Goal: Task Accomplishment & Management: Use online tool/utility

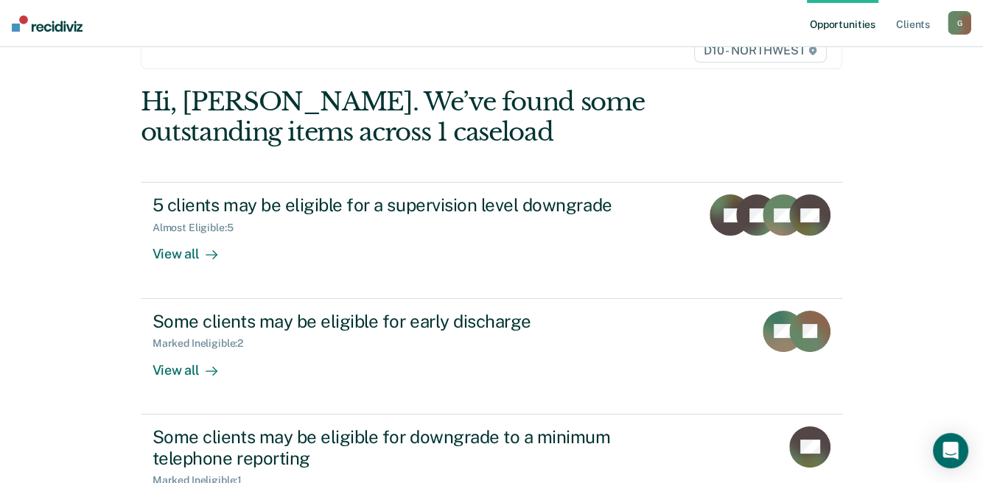
scroll to position [147, 0]
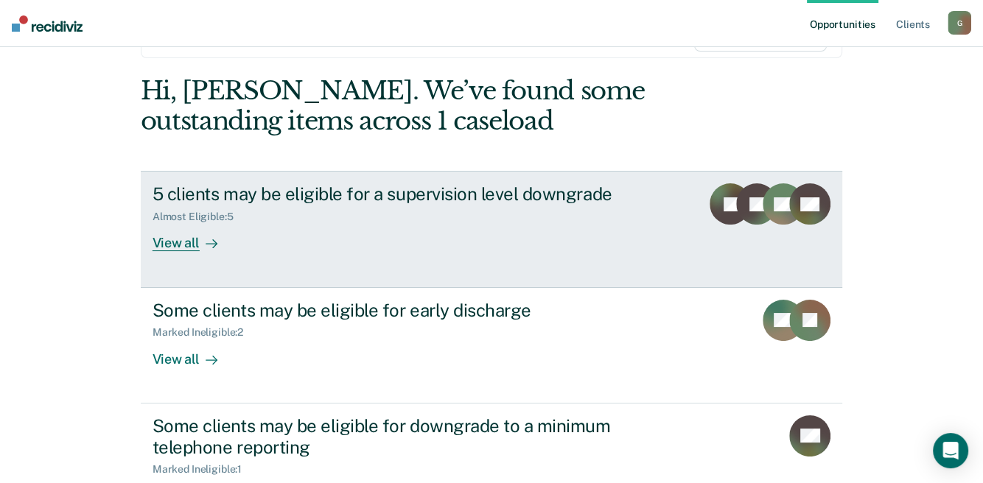
click at [184, 245] on div "View all" at bounding box center [193, 237] width 82 height 29
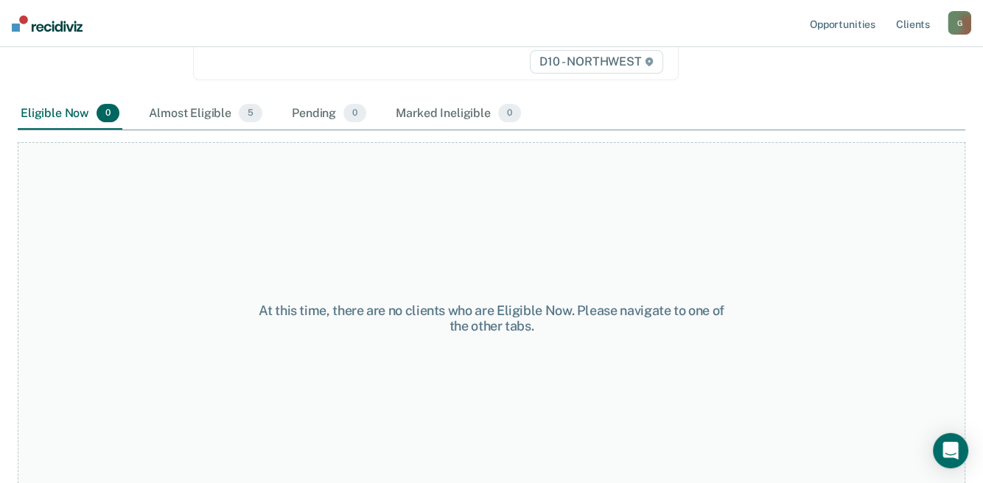
scroll to position [301, 0]
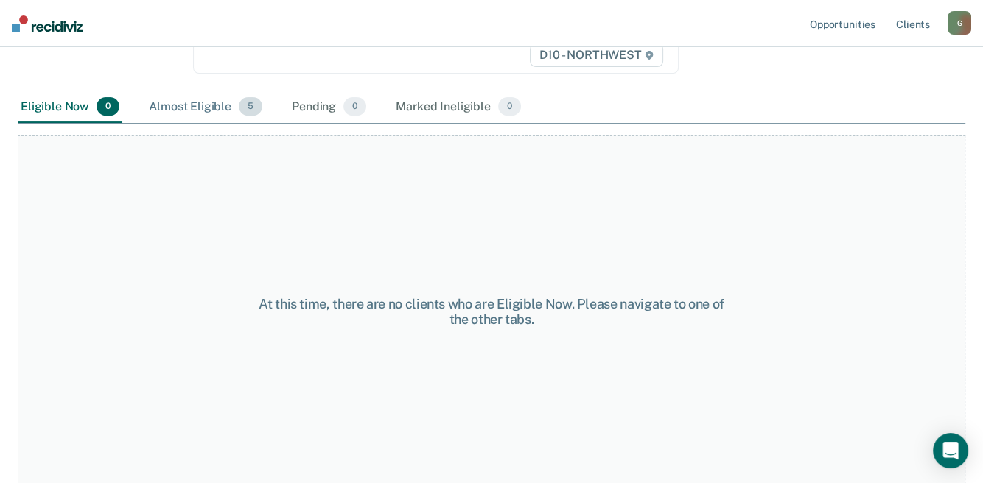
click at [205, 99] on div "Almost Eligible 5" at bounding box center [205, 107] width 119 height 32
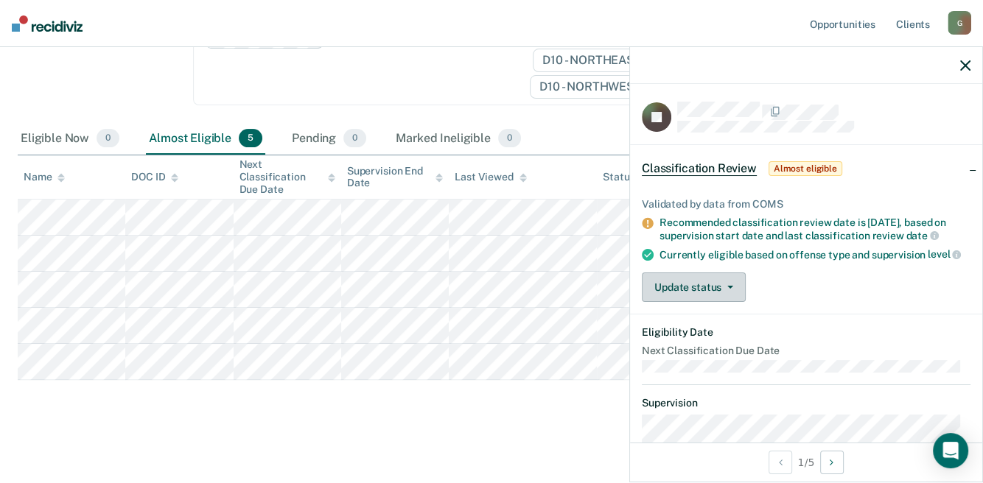
click at [711, 301] on button "Update status" at bounding box center [694, 287] width 104 height 29
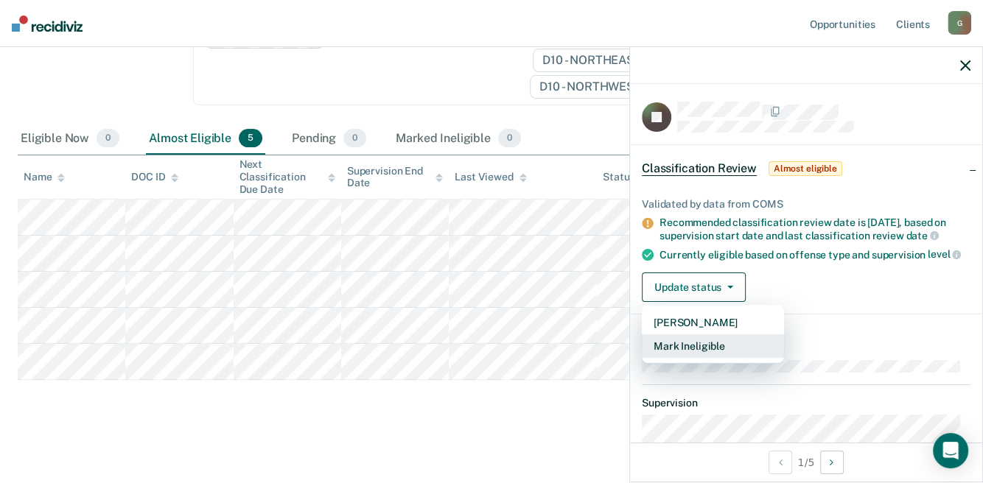
click at [706, 358] on button "Mark Ineligible" at bounding box center [713, 346] width 142 height 24
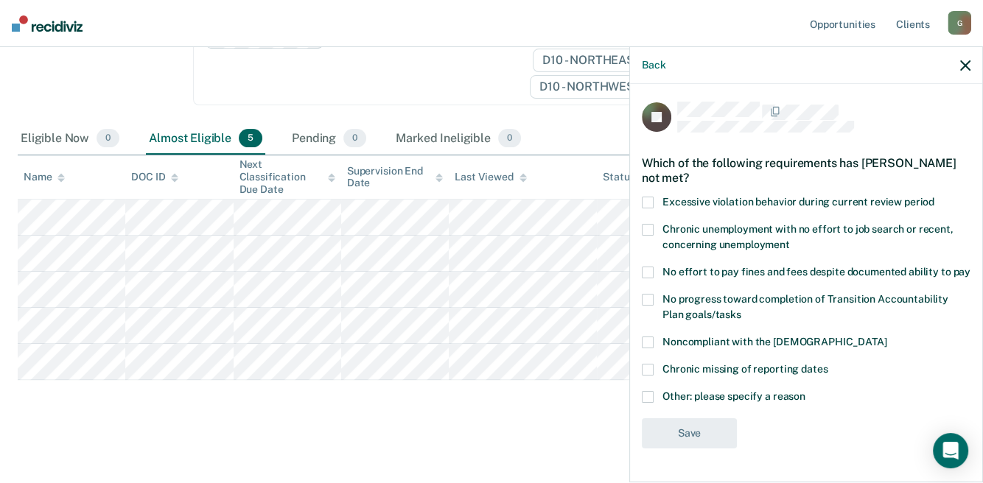
scroll to position [8, 0]
click at [642, 398] on span at bounding box center [648, 397] width 12 height 12
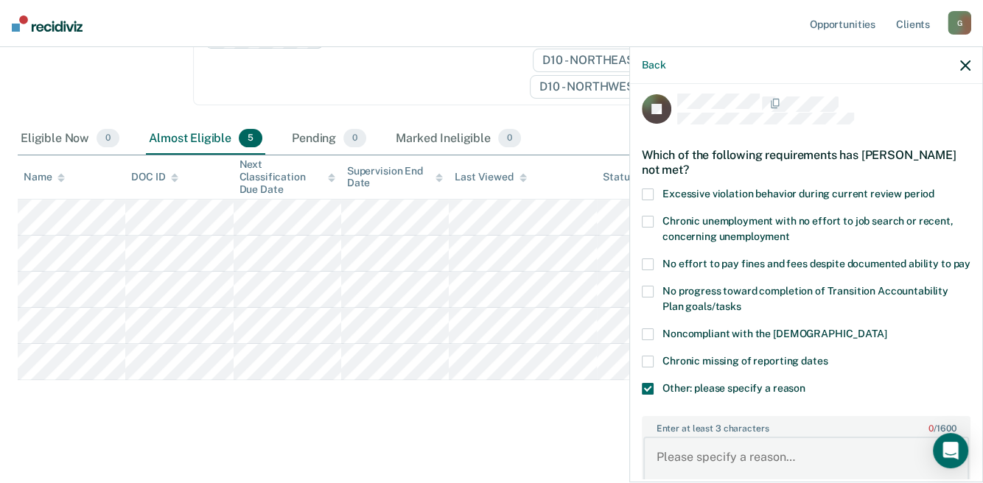
click at [676, 449] on textarea "Enter at least 3 characters 0 / 1600" at bounding box center [806, 464] width 326 height 55
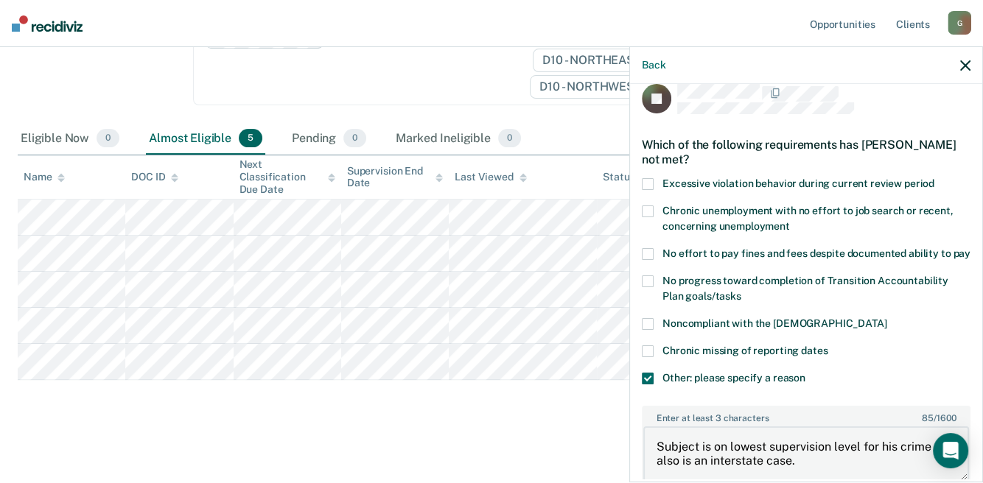
scroll to position [34, 0]
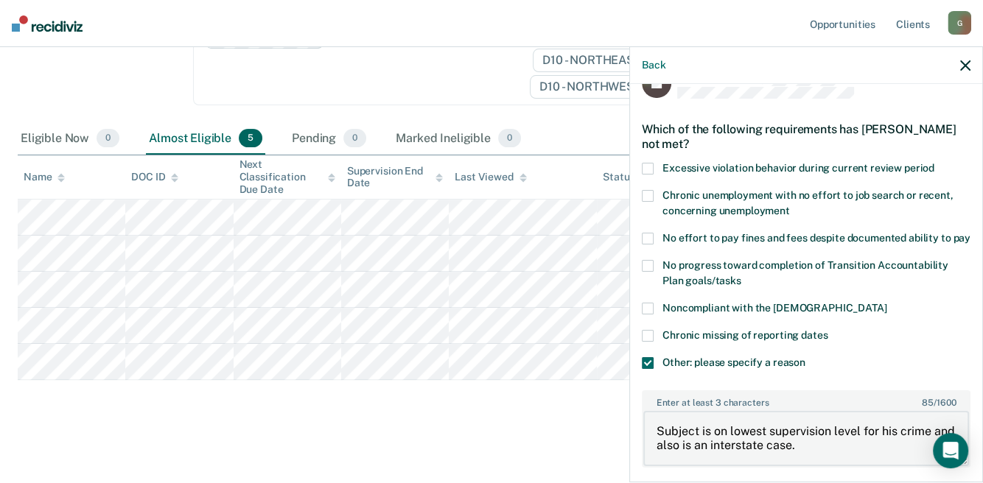
drag, startPoint x: 823, startPoint y: 474, endPoint x: 631, endPoint y: 436, distance: 195.3
click at [631, 436] on div "EJ Which of the following requirements has [PERSON_NAME] not met? Excessive vio…" at bounding box center [806, 282] width 352 height 396
type textarea "Subject is on lowest supervision level for his crime and also is an interstate …"
click at [571, 418] on div "Classification Review This alert helps staff identify clients due or overdue fo…" at bounding box center [491, 127] width 947 height 591
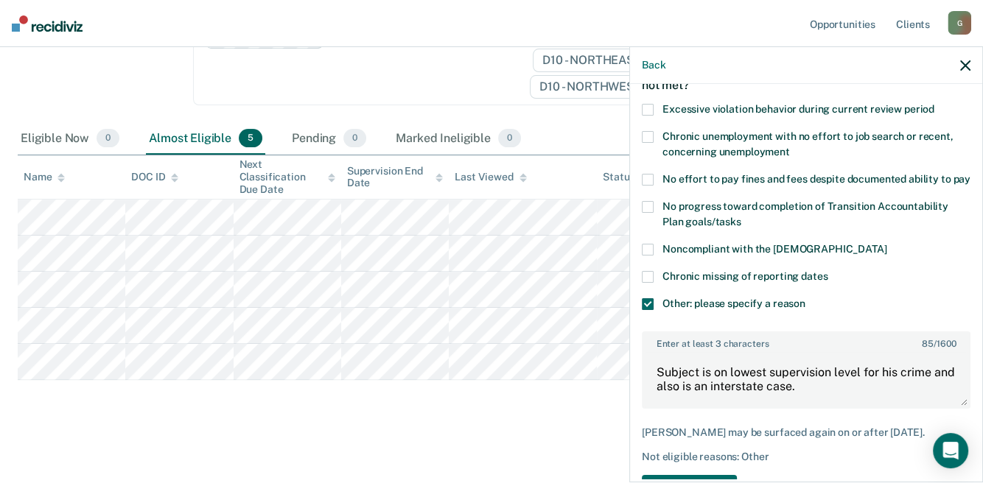
scroll to position [155, 0]
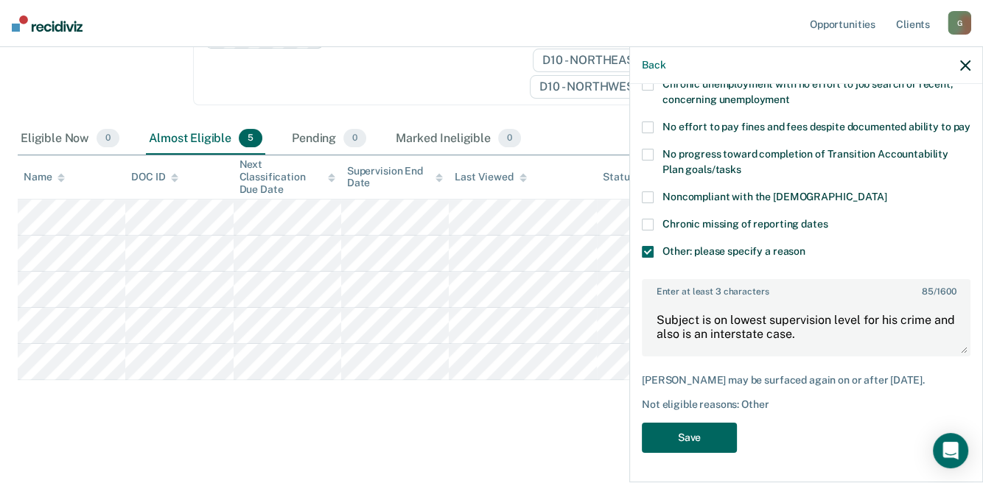
click at [688, 441] on button "Save" at bounding box center [689, 438] width 95 height 30
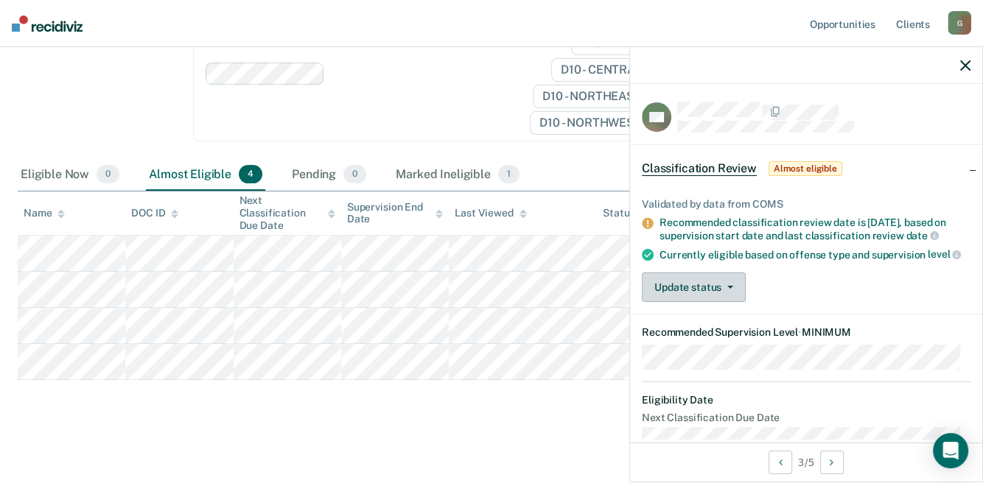
scroll to position [0, 0]
click at [672, 297] on button "Update status" at bounding box center [694, 287] width 104 height 29
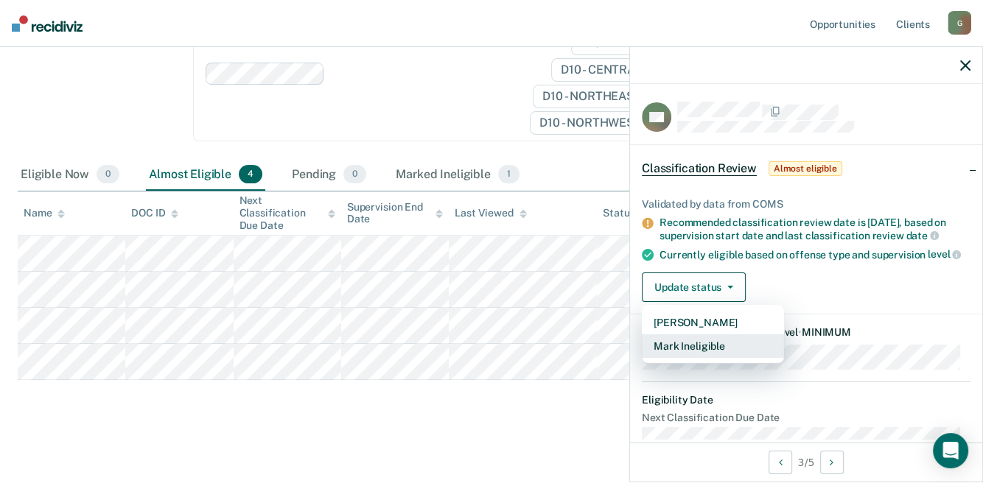
click at [678, 355] on button "Mark Ineligible" at bounding box center [713, 346] width 142 height 24
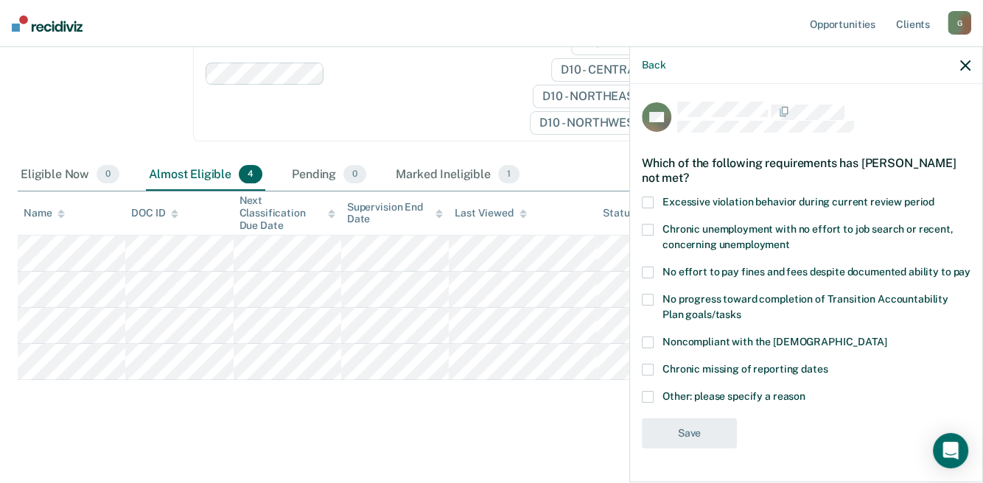
click at [652, 403] on span at bounding box center [648, 397] width 12 height 12
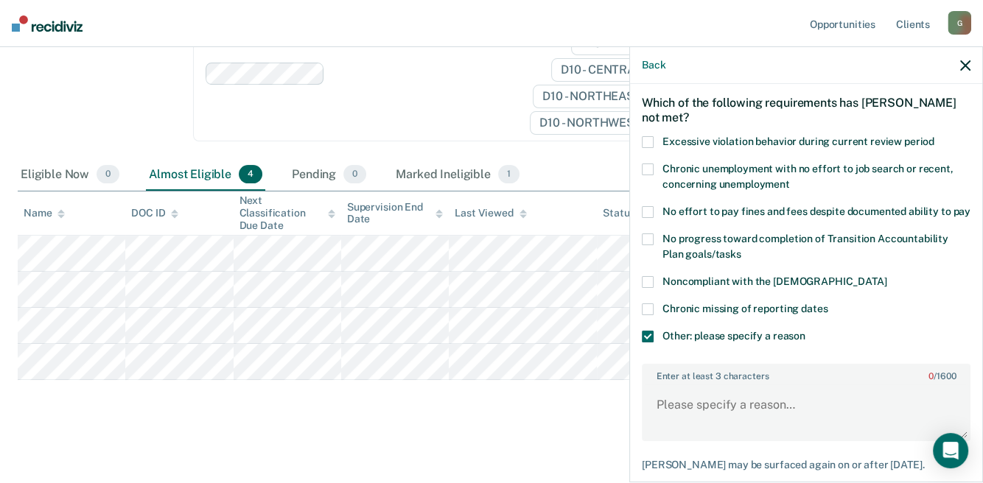
scroll to position [147, 0]
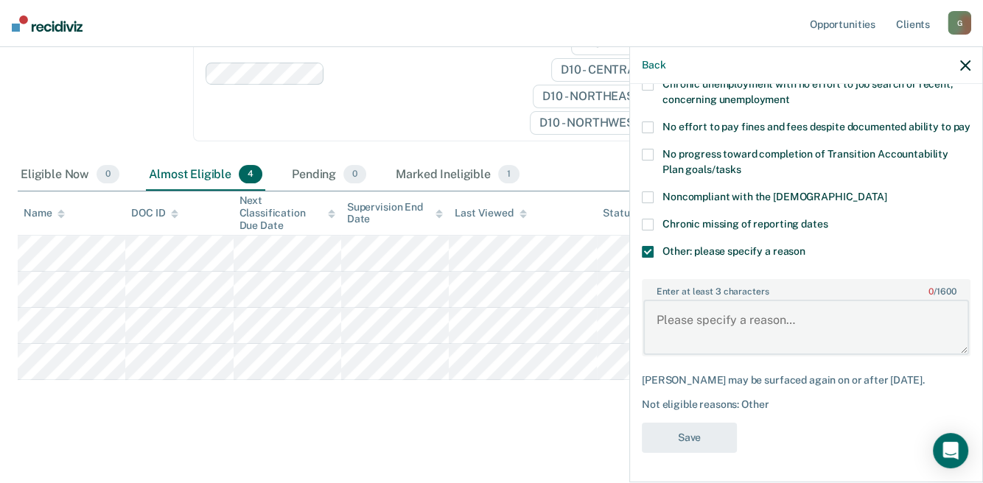
click at [686, 354] on textarea "Enter at least 3 characters 0 / 1600" at bounding box center [806, 327] width 326 height 55
paste textarea "Subject is on lowest supervision level for his crime and also is an interstate …"
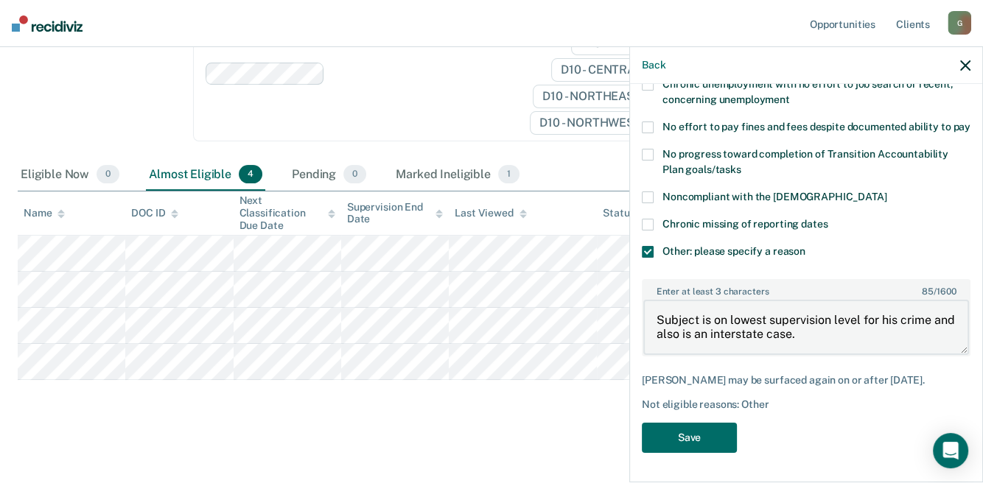
click at [557, 250] on body "Looks like you’re using Internet Explorer 11. For faster loading and a better e…" at bounding box center [491, 8] width 983 height 483
drag, startPoint x: 876, startPoint y: 370, endPoint x: 797, endPoint y: 355, distance: 81.0
click at [876, 362] on div "Enter at least 3 characters 85 / 1600 Subject is on lowest supervision level fo…" at bounding box center [806, 317] width 328 height 89
drag, startPoint x: 817, startPoint y: 346, endPoint x: 642, endPoint y: 351, distance: 174.6
click at [643, 351] on textarea "Subject is on lowest supervision level for his crime and also is an interstate …" at bounding box center [806, 327] width 326 height 55
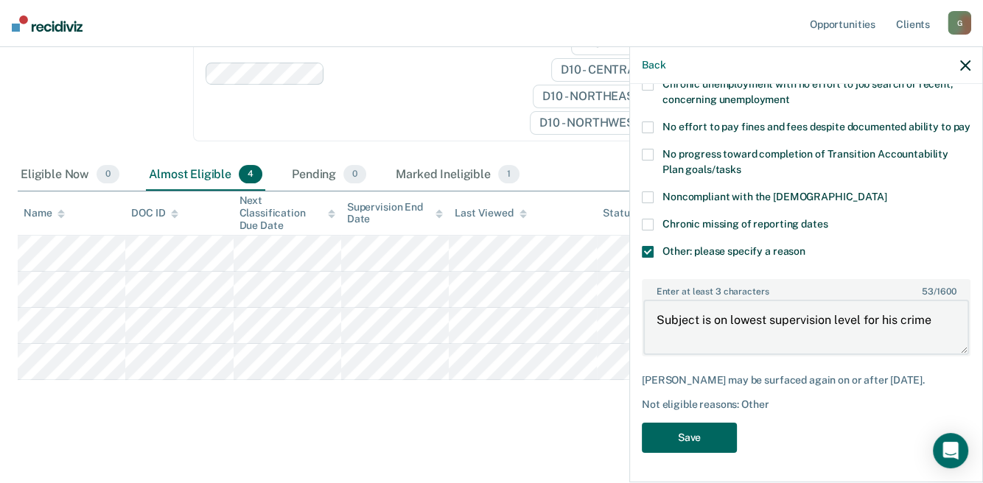
type textarea "Subject is on lowest supervision level for his crime"
click at [701, 453] on button "Save" at bounding box center [689, 438] width 95 height 30
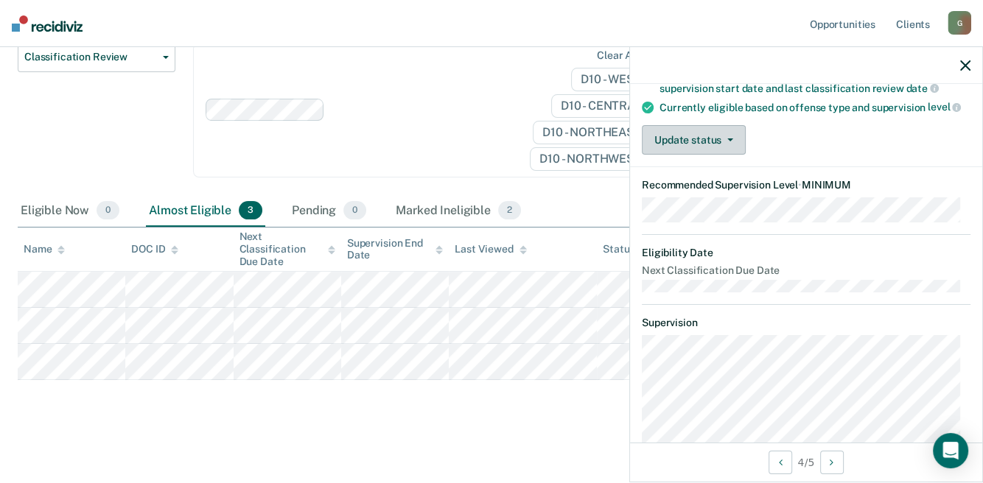
click at [697, 147] on button "Update status" at bounding box center [694, 139] width 104 height 29
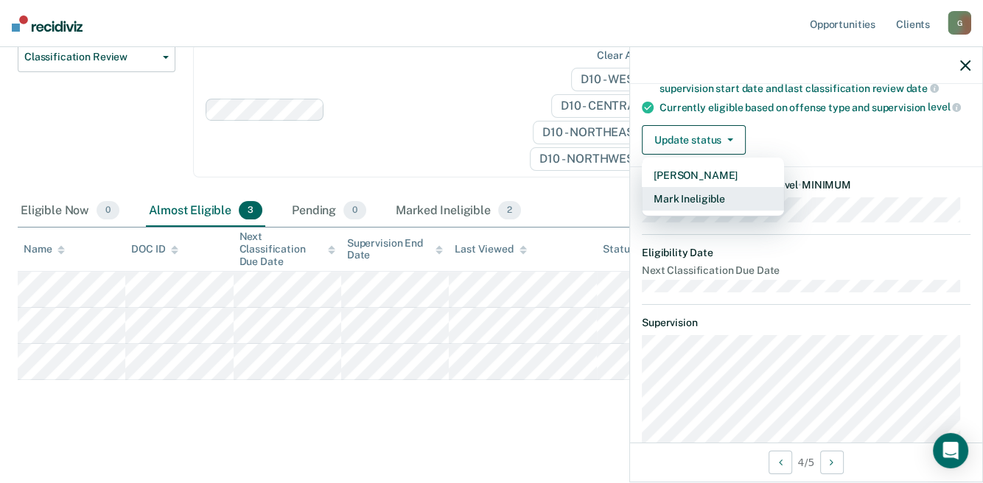
click at [701, 211] on button "Mark Ineligible" at bounding box center [713, 199] width 142 height 24
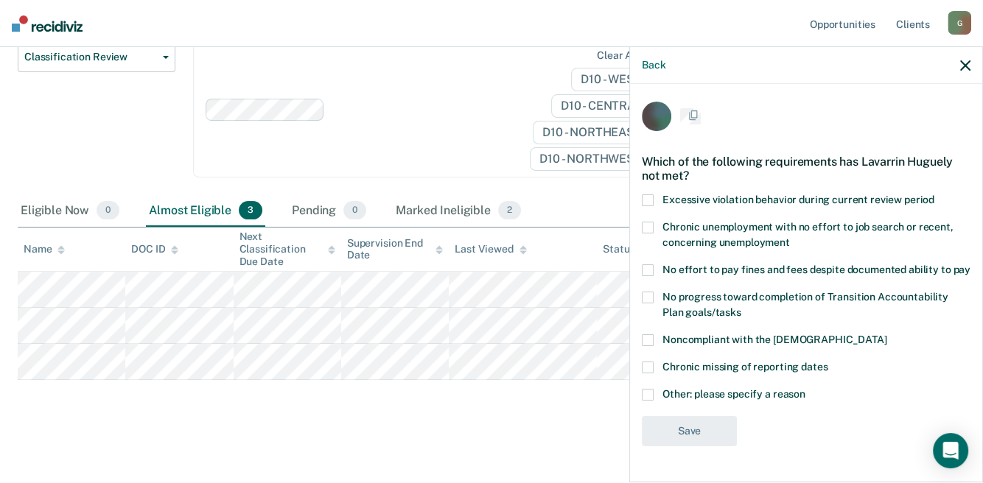
scroll to position [8, 0]
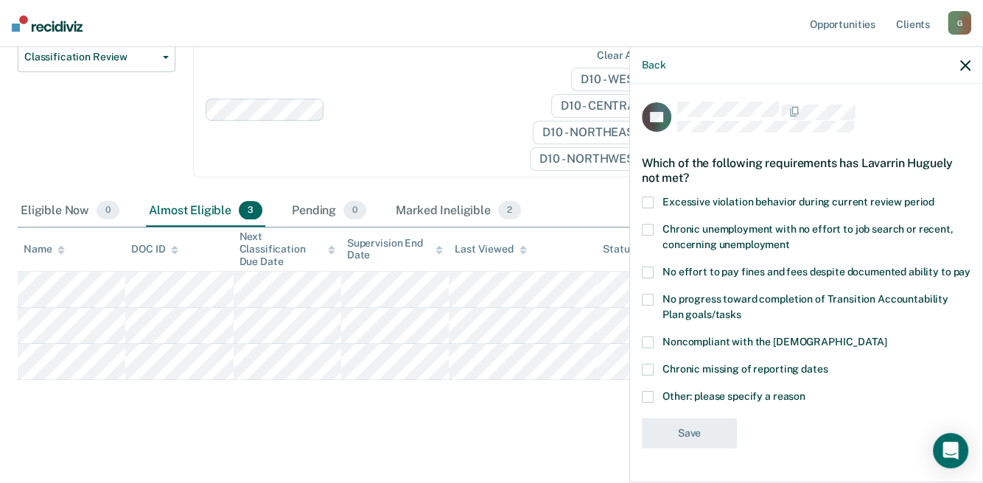
click at [653, 224] on span at bounding box center [648, 230] width 12 height 12
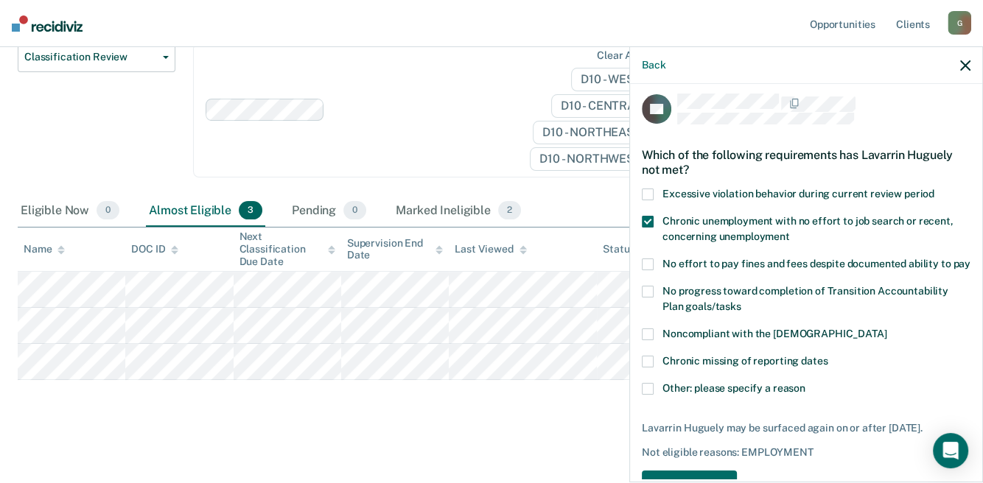
scroll to position [81, 0]
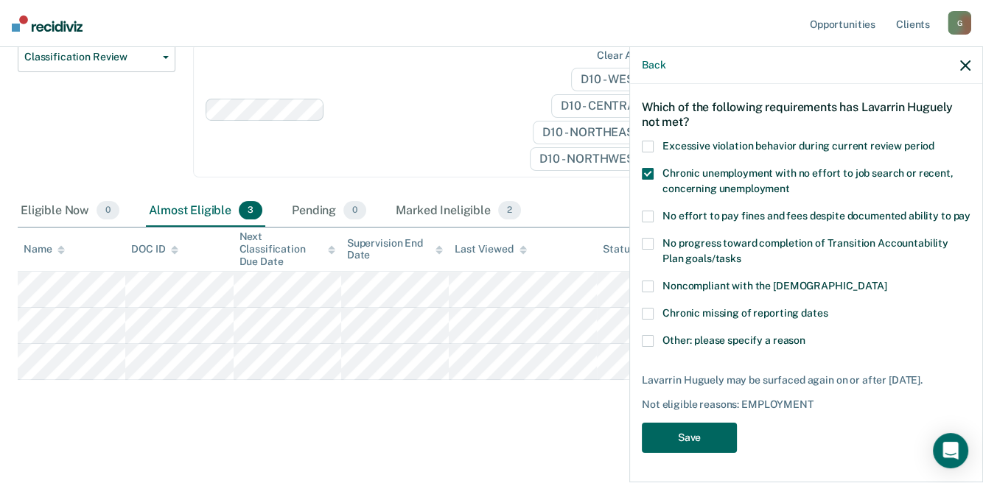
click at [664, 450] on button "Save" at bounding box center [689, 438] width 95 height 30
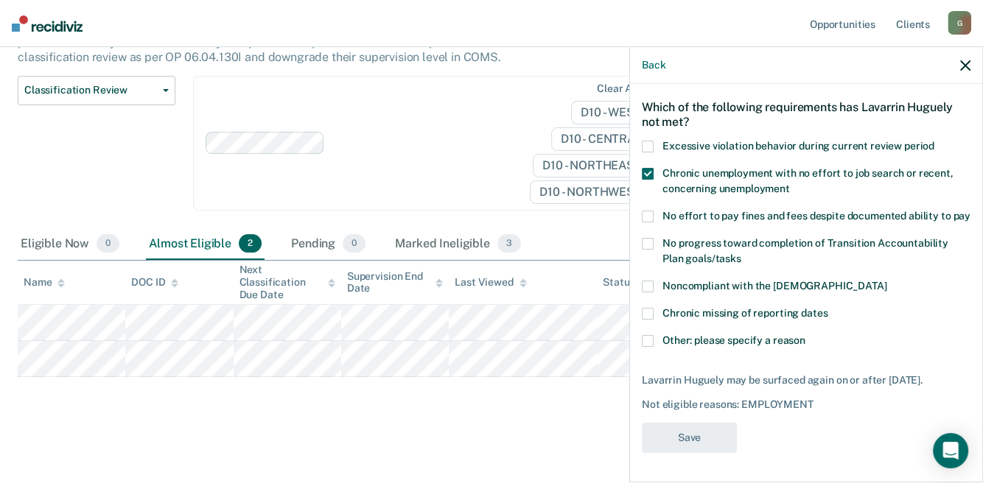
scroll to position [161, 0]
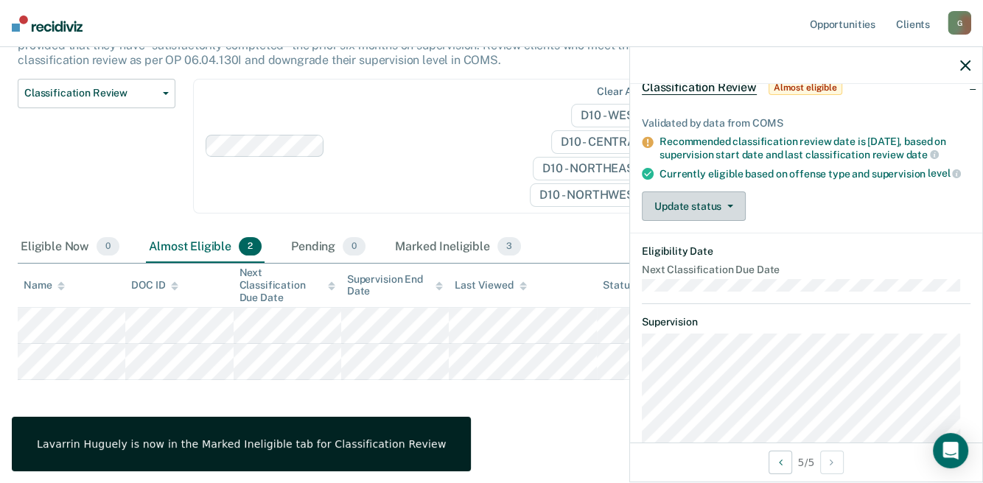
click at [681, 217] on button "Update status" at bounding box center [694, 205] width 104 height 29
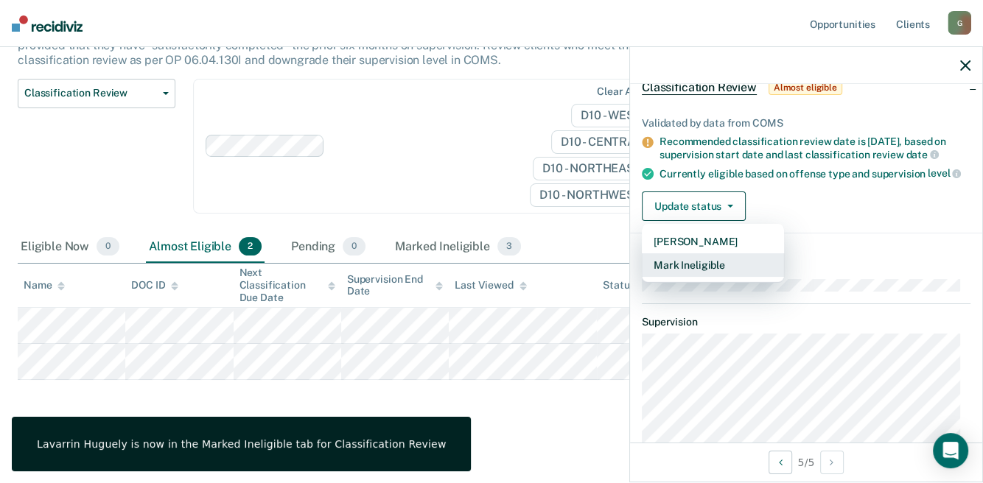
click at [677, 277] on button "Mark Ineligible" at bounding box center [713, 265] width 142 height 24
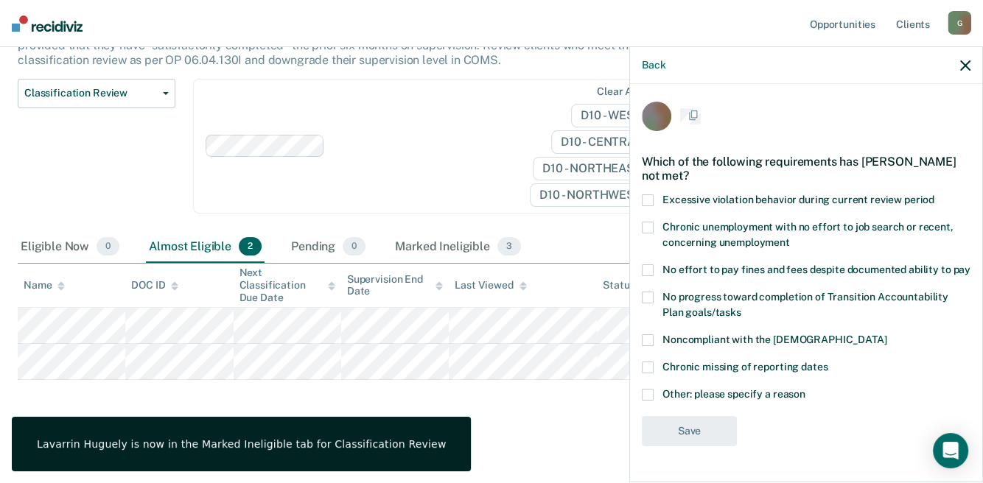
scroll to position [8, 0]
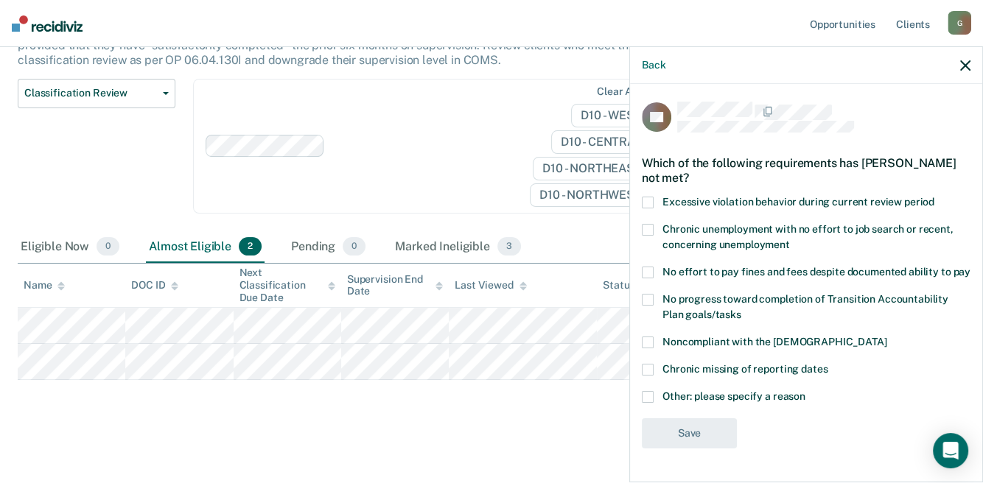
click at [646, 402] on span at bounding box center [648, 397] width 12 height 12
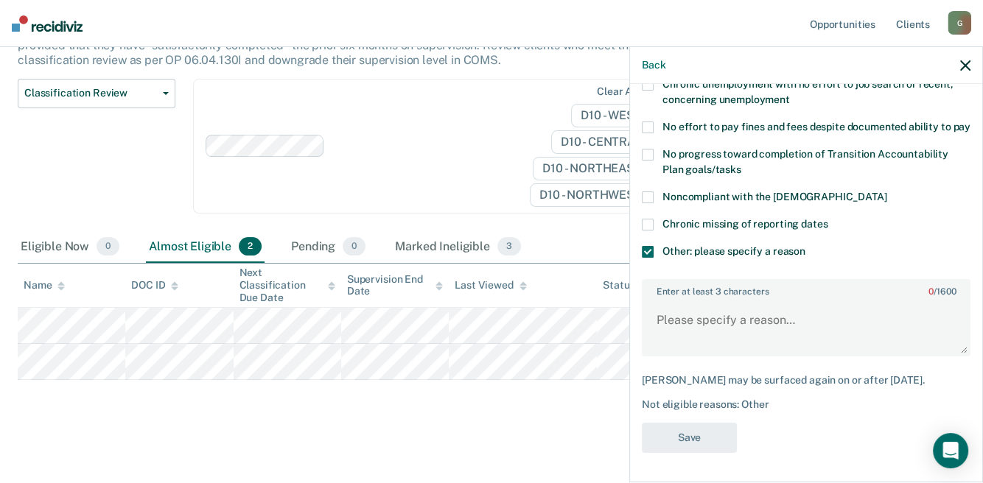
scroll to position [155, 0]
click at [710, 303] on textarea "Enter at least 3 characters 0 / 1600" at bounding box center [806, 327] width 326 height 55
paste textarea "Subject is on lowest supervision level for his crime and also is an interstate …"
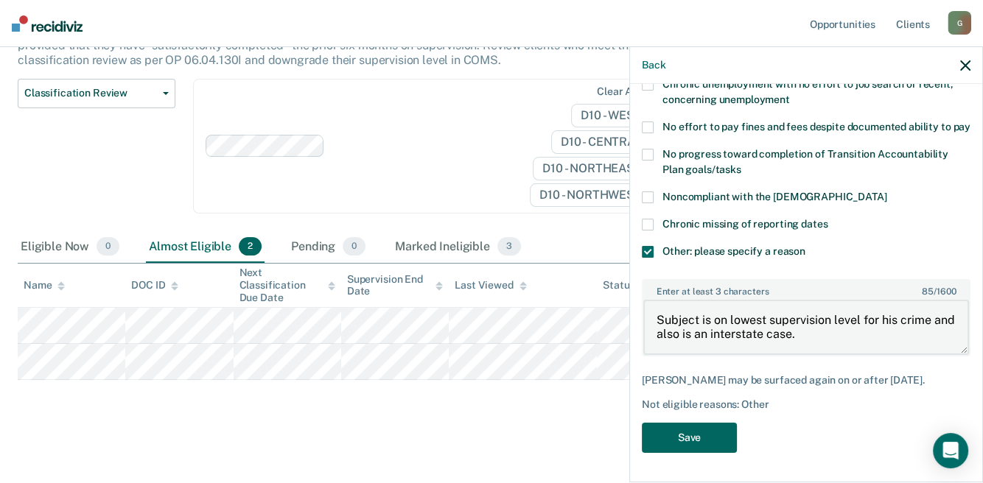
type textarea "Subject is on lowest supervision level for his crime and also is an interstate …"
click at [689, 437] on button "Save" at bounding box center [689, 438] width 95 height 30
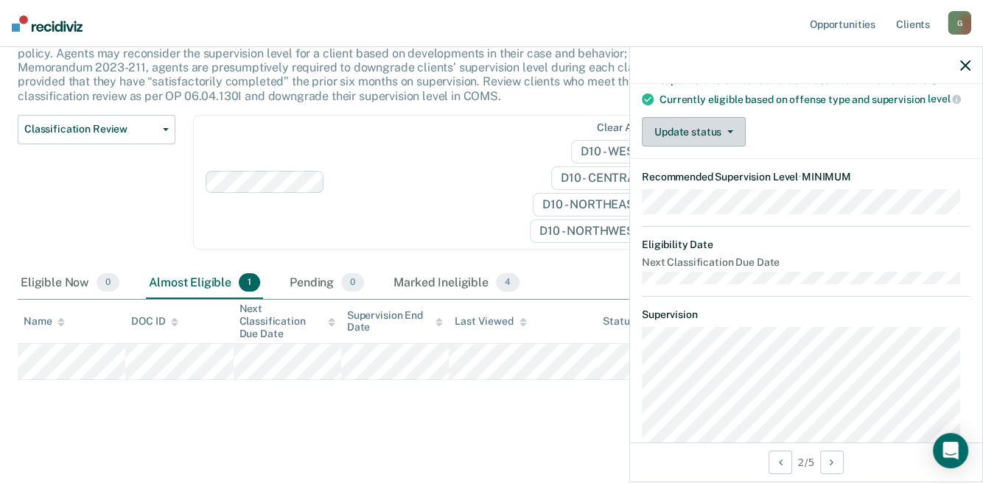
click at [669, 143] on button "Update status" at bounding box center [694, 131] width 104 height 29
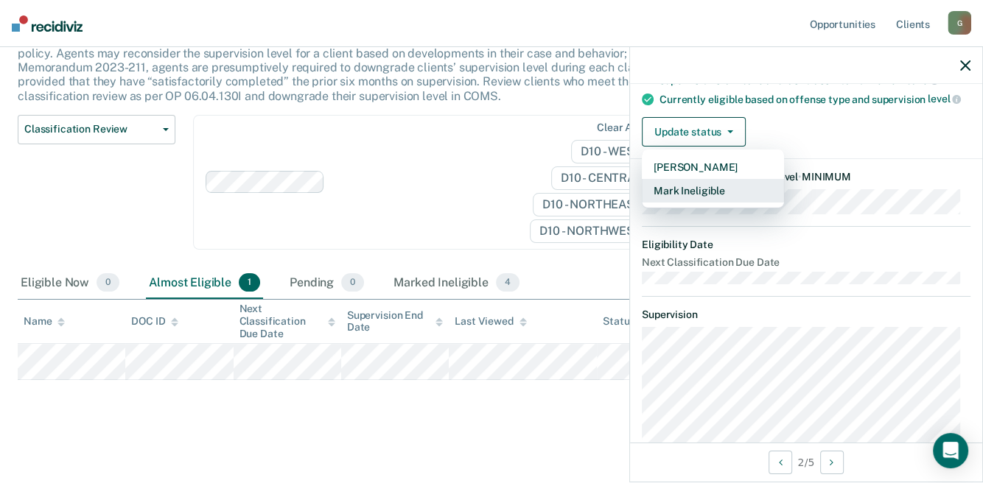
click at [692, 203] on button "Mark Ineligible" at bounding box center [713, 191] width 142 height 24
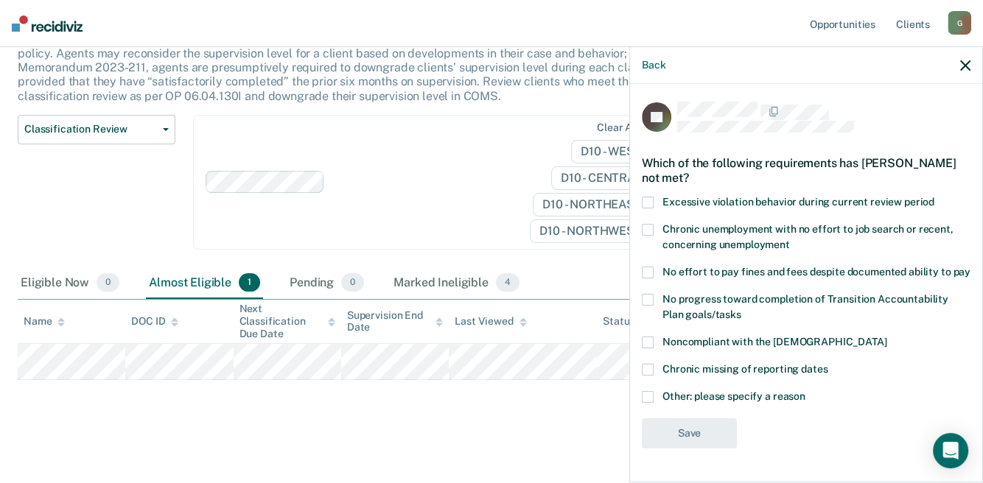
click at [650, 225] on label "Chronic unemployment with no effort to job search or recent, concerning unemplo…" at bounding box center [806, 239] width 328 height 31
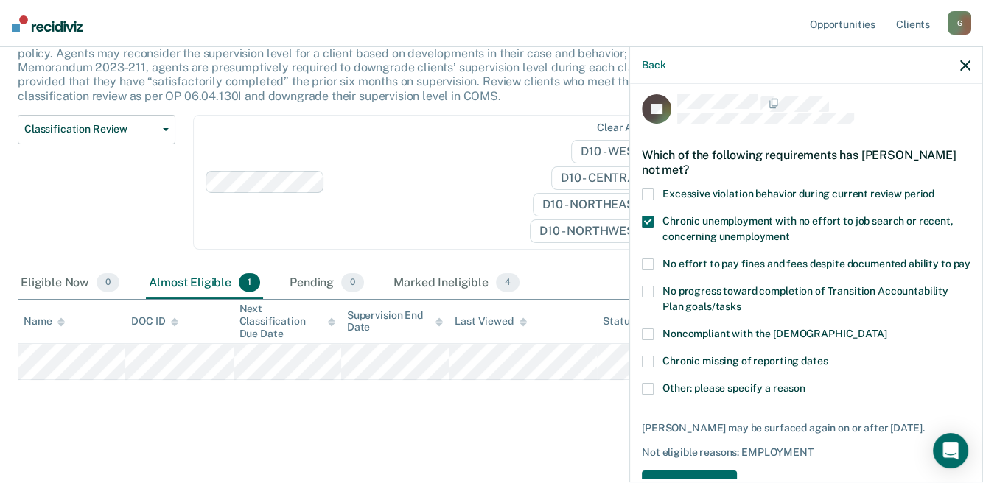
scroll to position [68, 0]
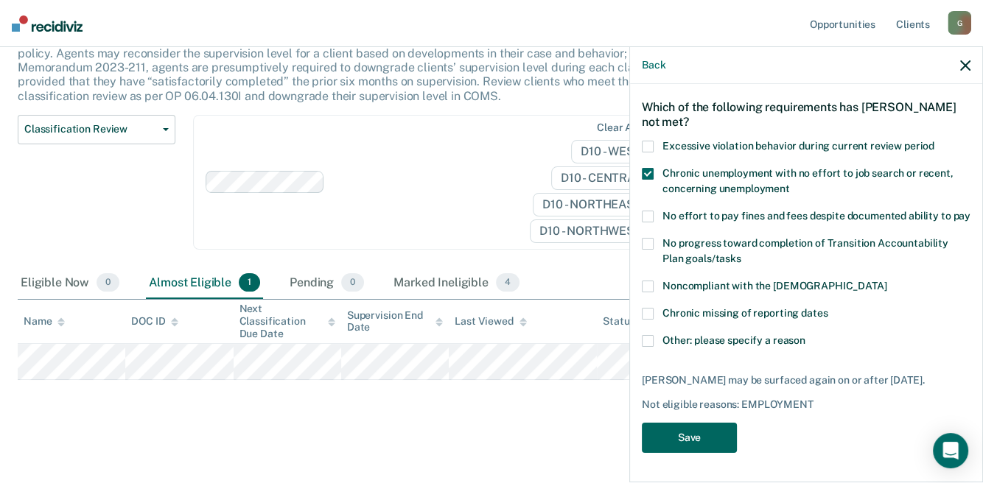
click at [689, 448] on button "Save" at bounding box center [689, 438] width 95 height 30
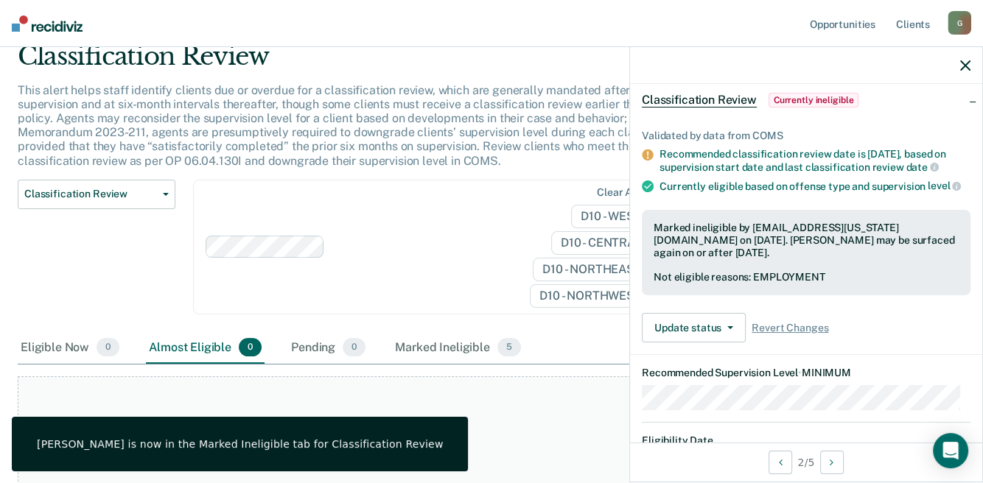
scroll to position [0, 0]
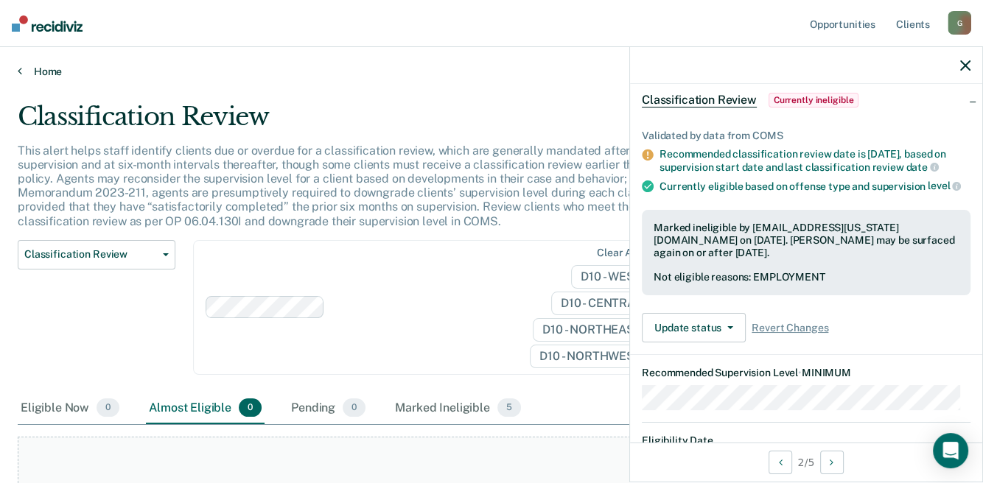
click at [39, 76] on link "Home" at bounding box center [491, 71] width 947 height 13
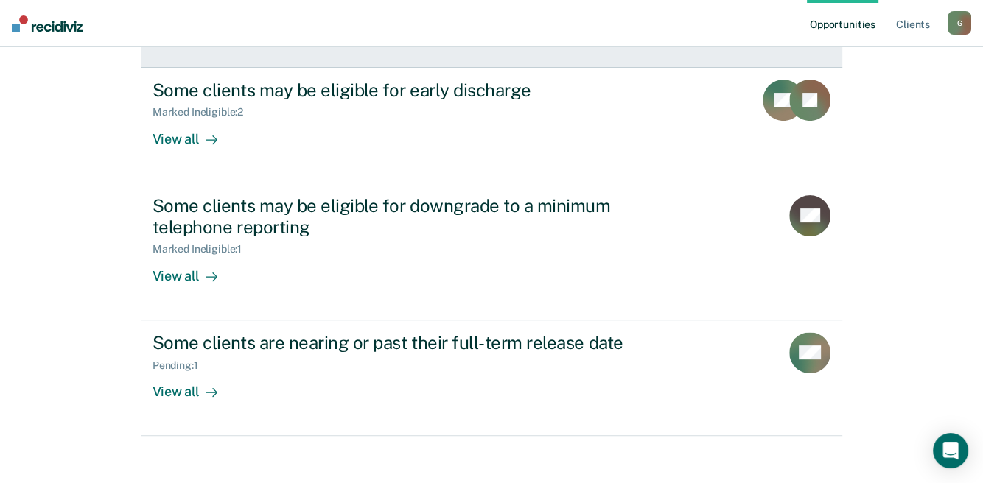
scroll to position [435, 0]
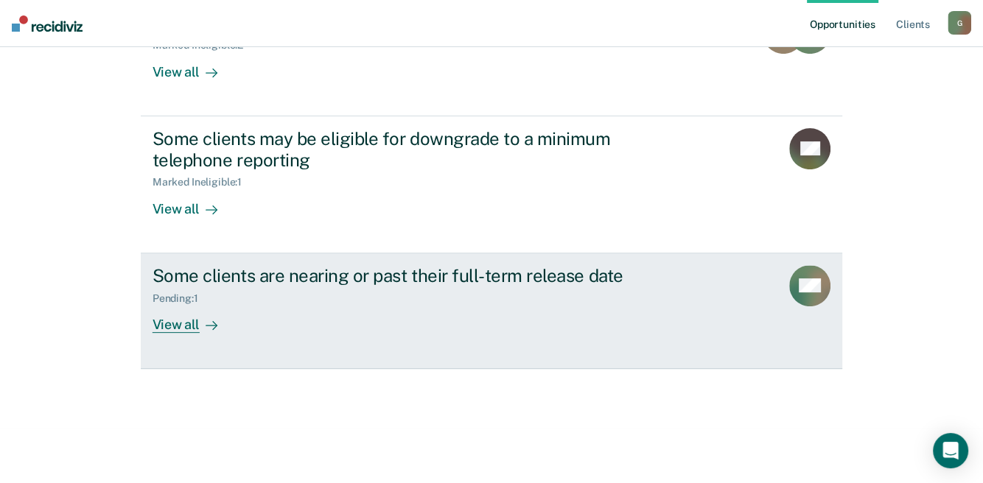
click at [164, 323] on div "View all" at bounding box center [193, 318] width 82 height 29
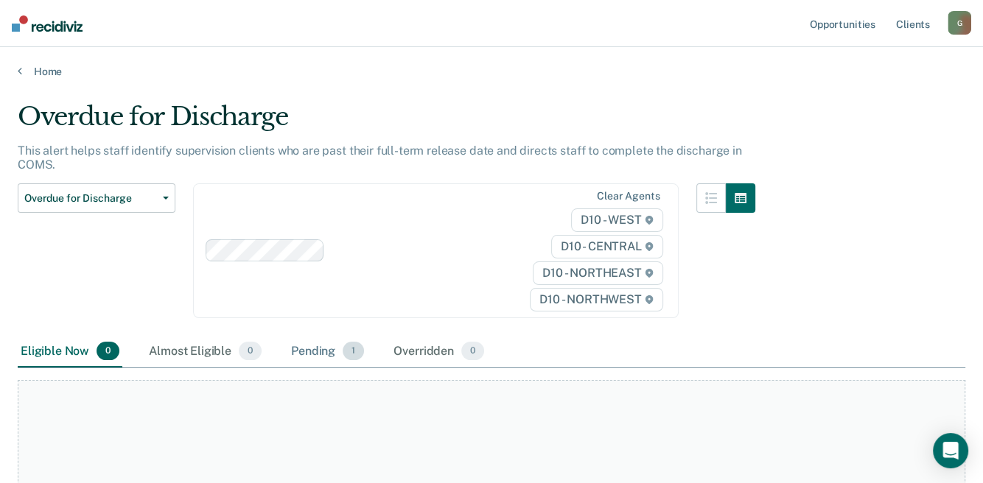
click at [323, 356] on div "Pending 1" at bounding box center [327, 352] width 79 height 32
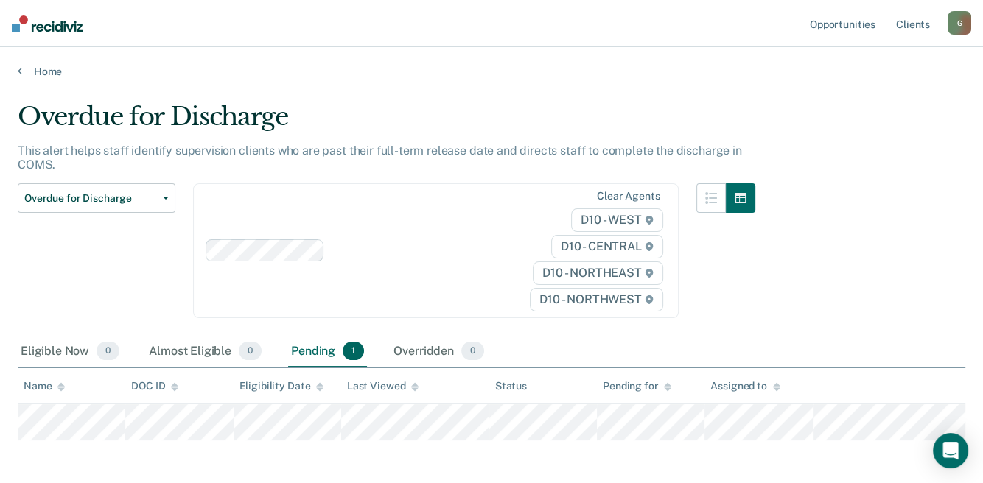
scroll to position [61, 0]
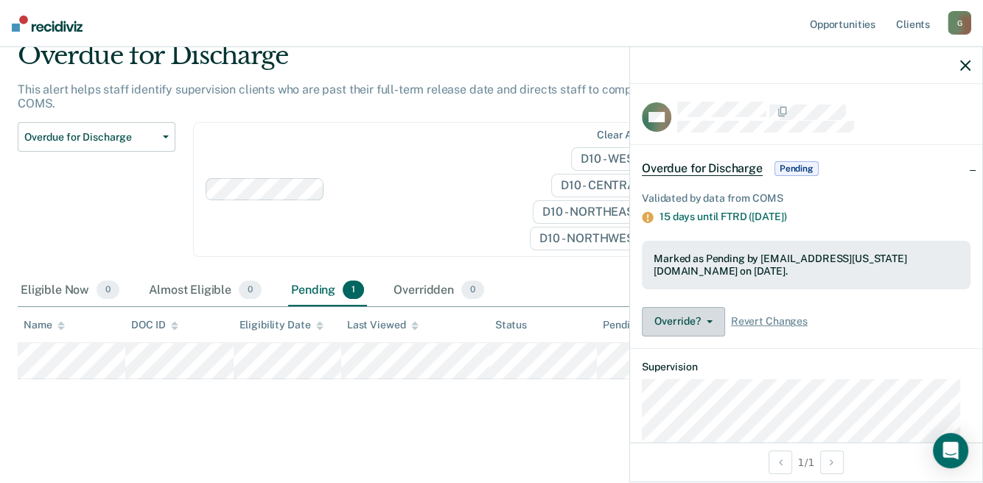
click at [716, 318] on button "Override?" at bounding box center [683, 321] width 83 height 29
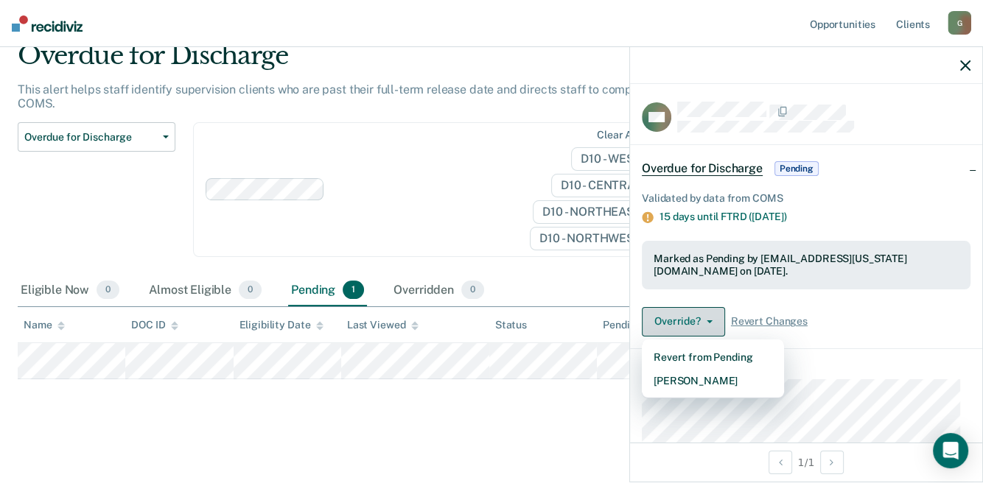
click at [716, 318] on button "Override?" at bounding box center [683, 321] width 83 height 29
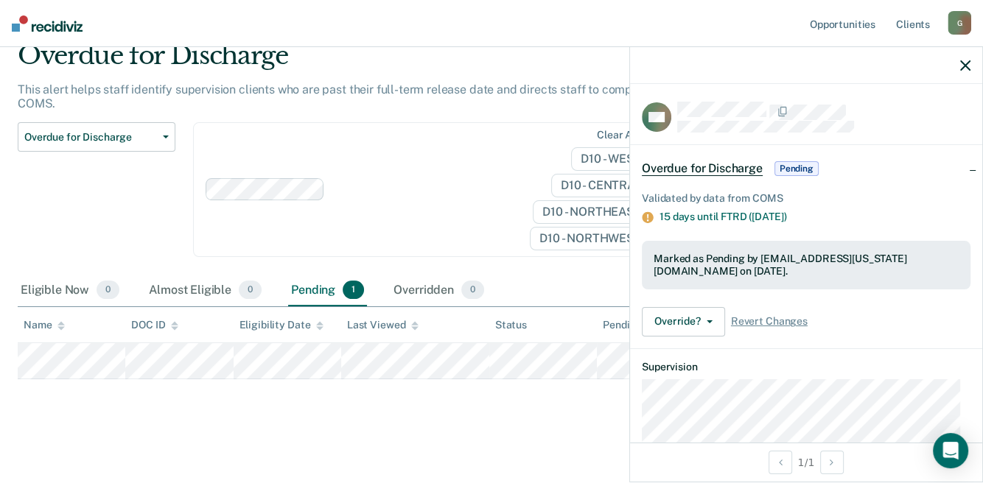
click at [443, 443] on main "Overdue for Discharge This alert helps staff identify supervision clients who a…" at bounding box center [491, 249] width 983 height 464
click at [455, 165] on div "Clear agents D10 - WEST D10 - CENTRAL D10 - NORTHEAST D10 - NORTHWEST" at bounding box center [435, 189] width 485 height 135
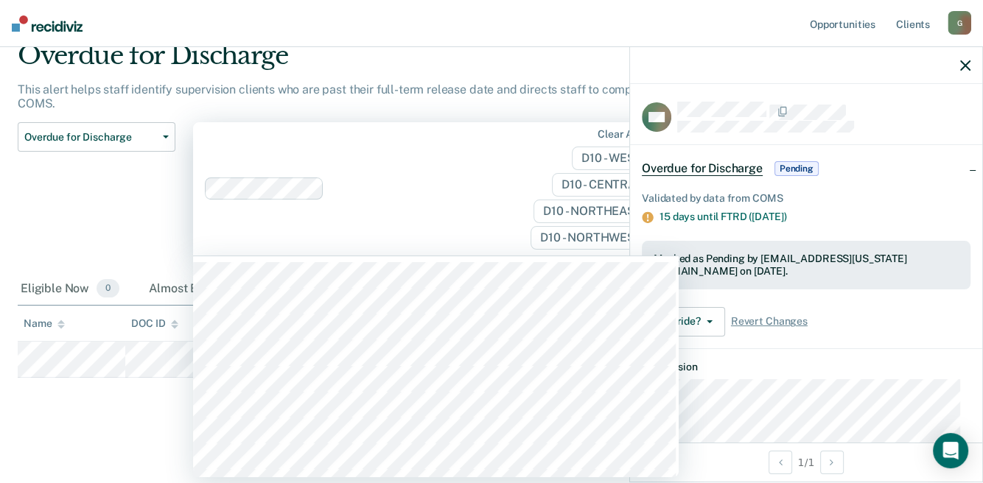
scroll to position [60, 0]
